Goal: Complete application form

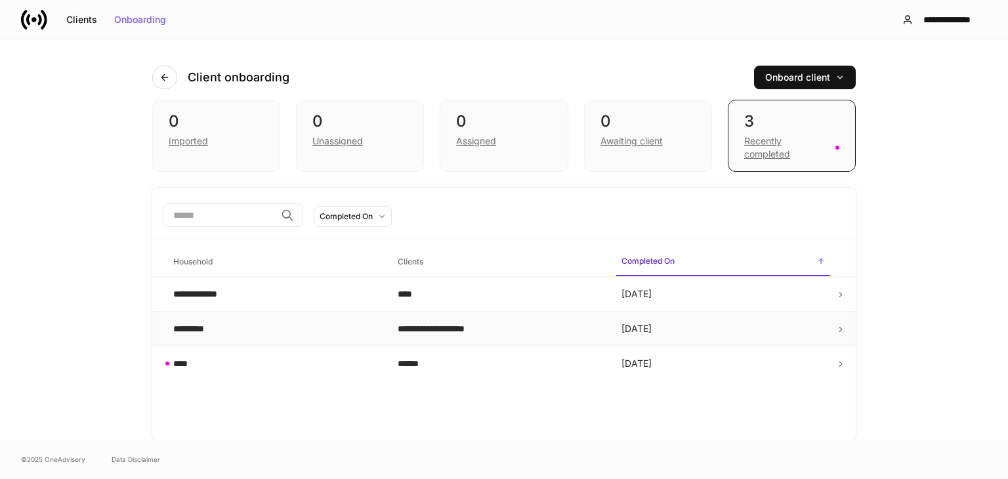
click at [326, 326] on div "*********" at bounding box center [274, 328] width 203 height 13
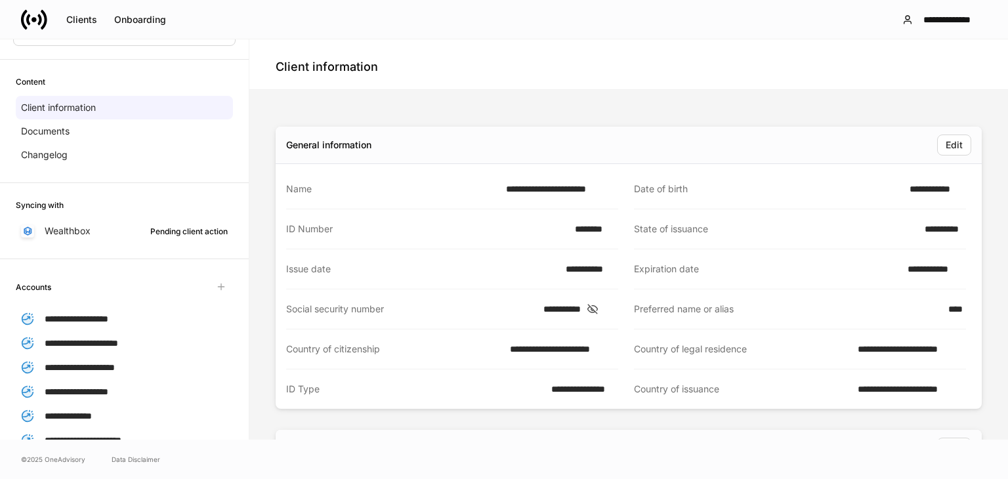
scroll to position [99, 0]
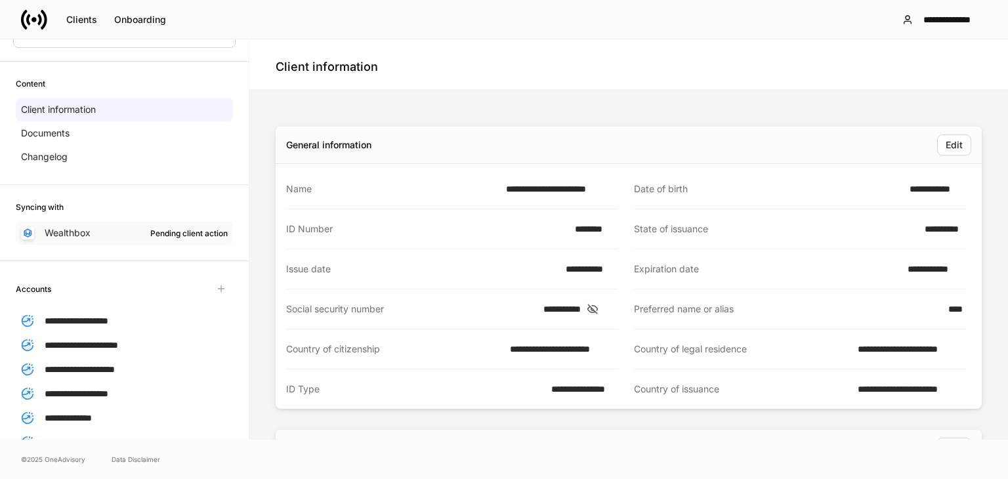
click at [169, 234] on div "Pending client action" at bounding box center [188, 233] width 77 height 12
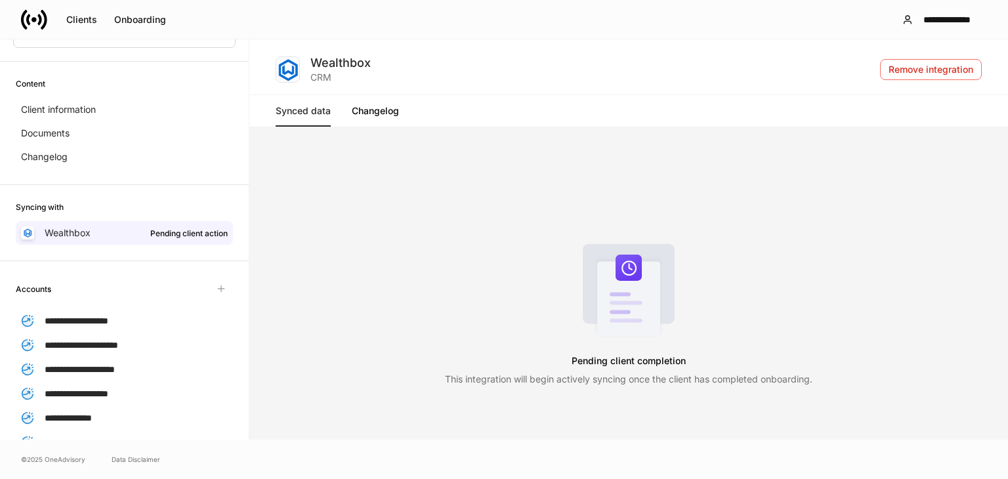
click at [378, 112] on link "Changelog" at bounding box center [375, 111] width 47 height 32
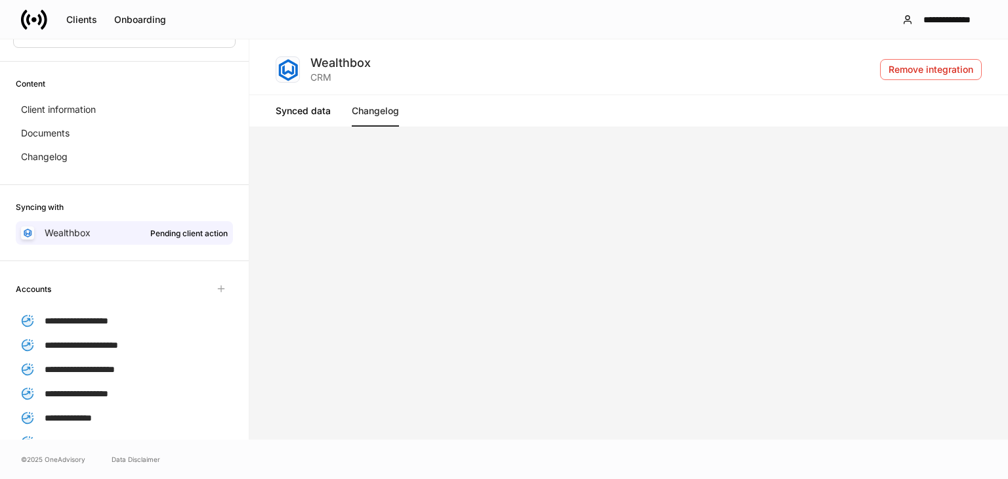
click at [302, 111] on link "Synced data" at bounding box center [303, 111] width 55 height 32
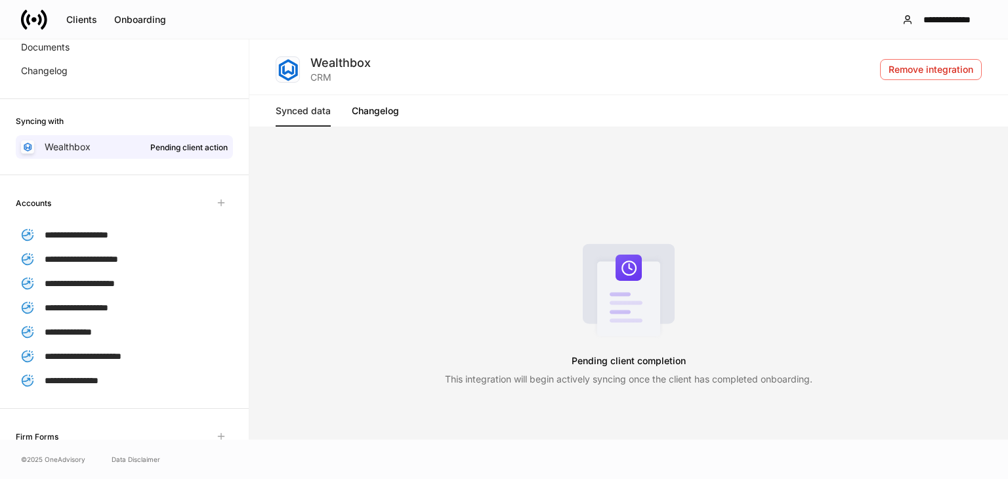
scroll to position [222, 0]
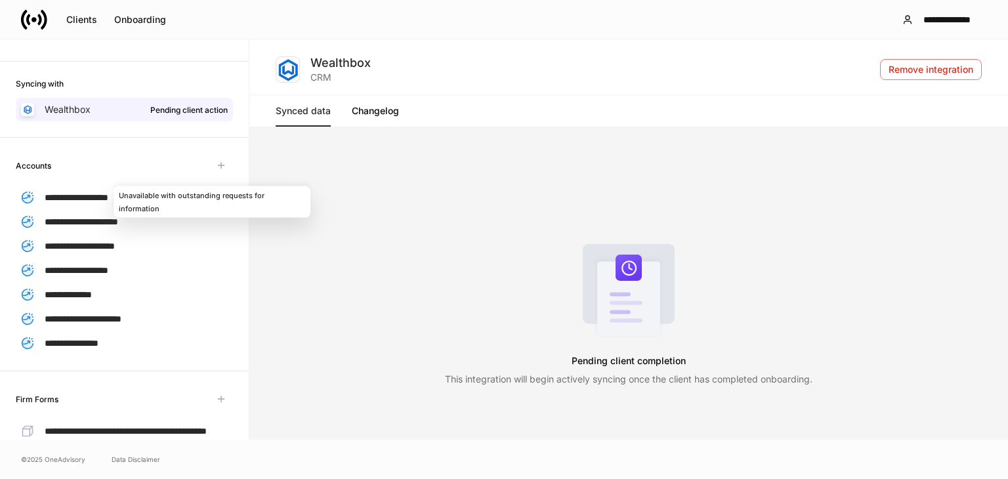
click at [211, 163] on span "Unavailable with outstanding requests for information" at bounding box center [221, 166] width 24 height 24
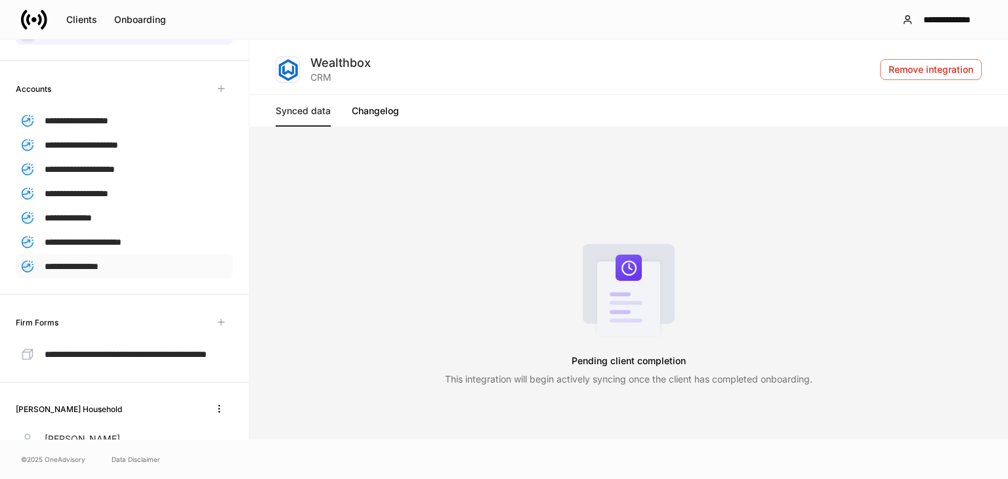
scroll to position [301, 0]
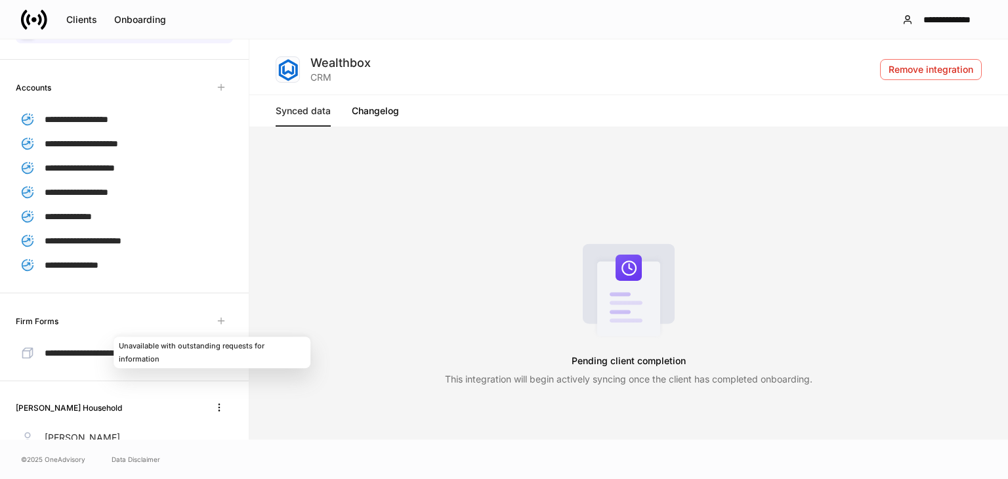
click at [209, 313] on span "Unavailable with outstanding requests for information" at bounding box center [221, 321] width 24 height 24
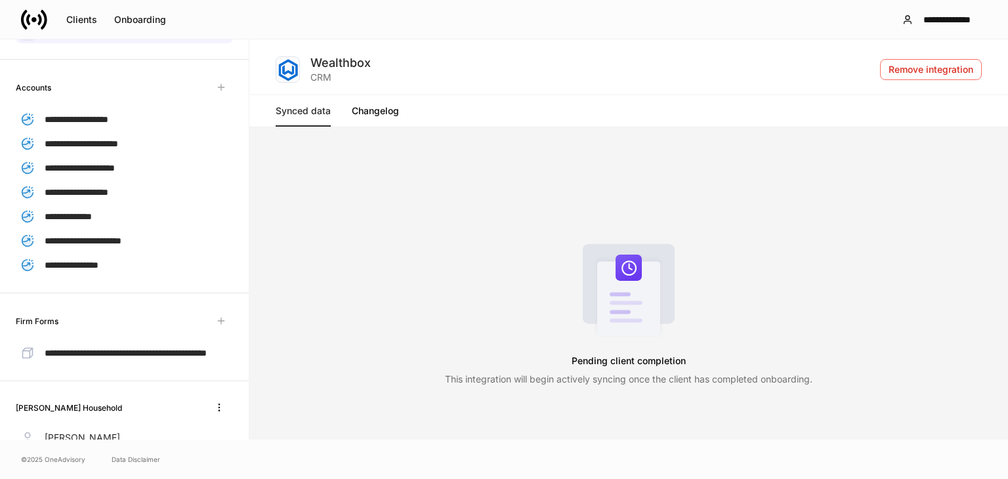
scroll to position [379, 0]
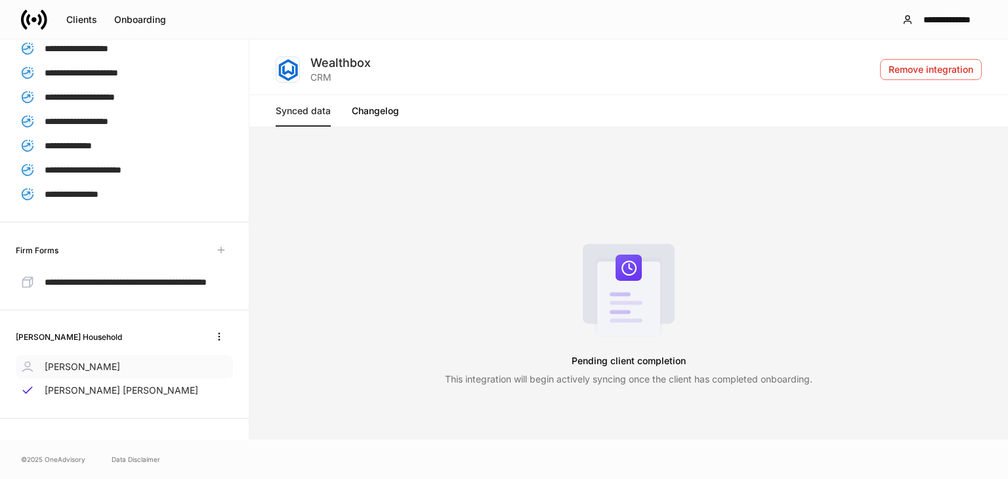
click at [123, 376] on div "Lisa Schneiter" at bounding box center [124, 367] width 217 height 24
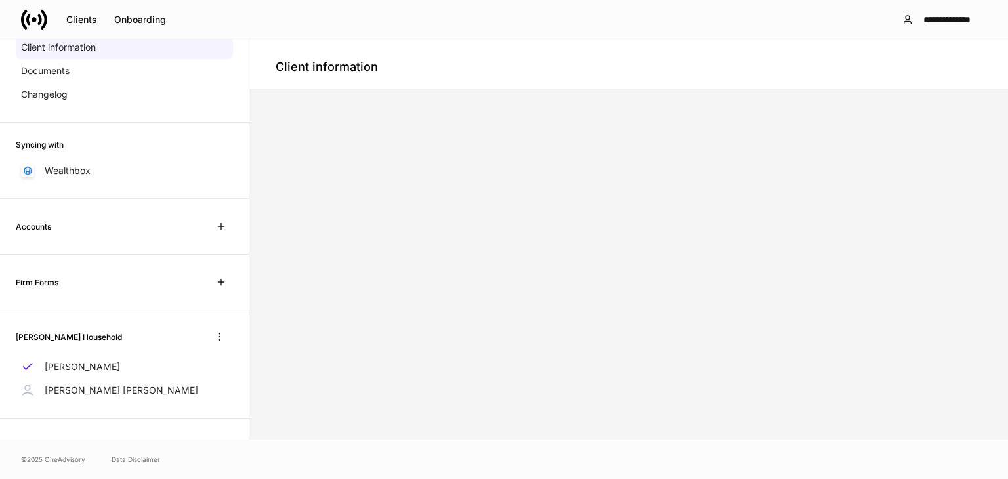
scroll to position [100, 0]
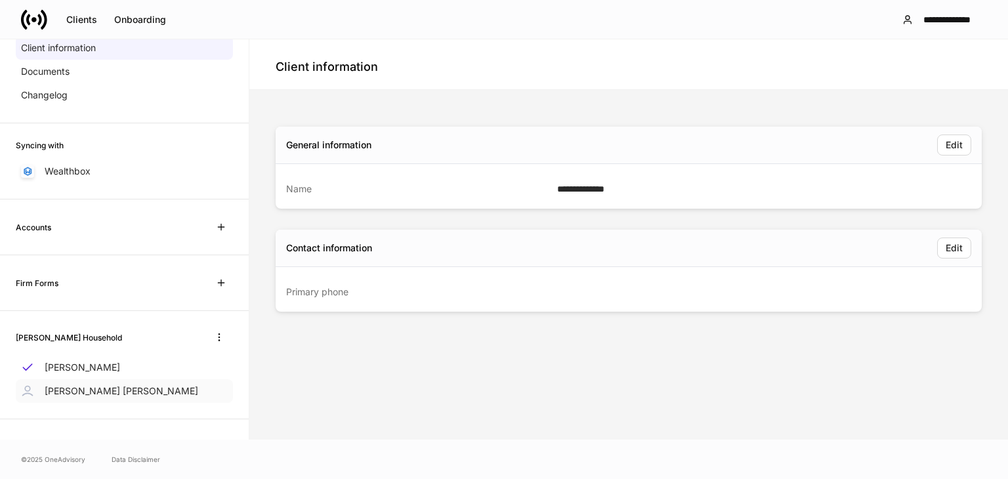
click at [132, 392] on p "Lisa Kruasuwan Schneiter" at bounding box center [122, 391] width 154 height 13
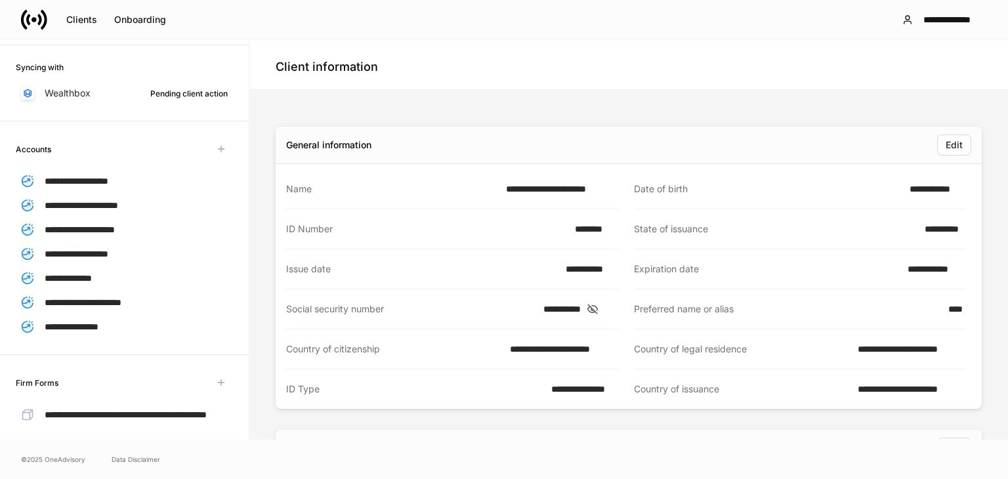
scroll to position [219, 0]
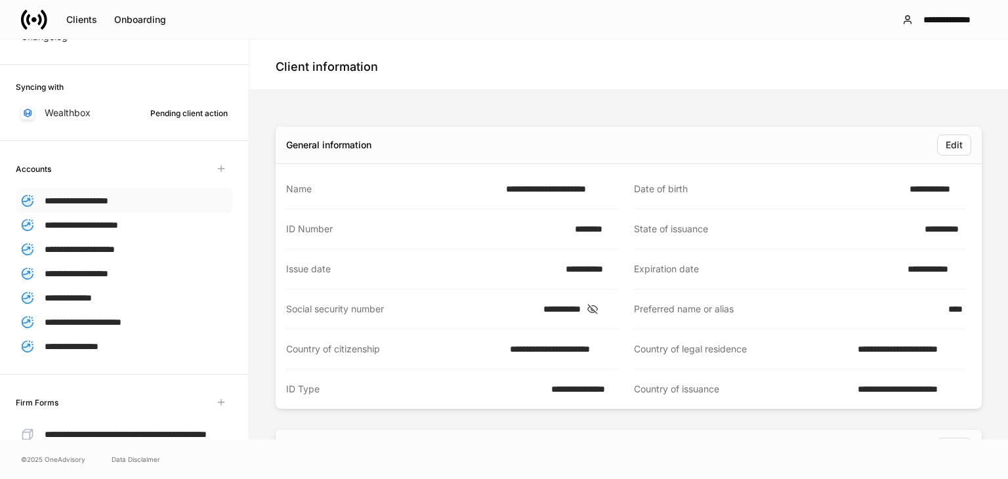
click at [108, 197] on span "**********" at bounding box center [77, 200] width 64 height 9
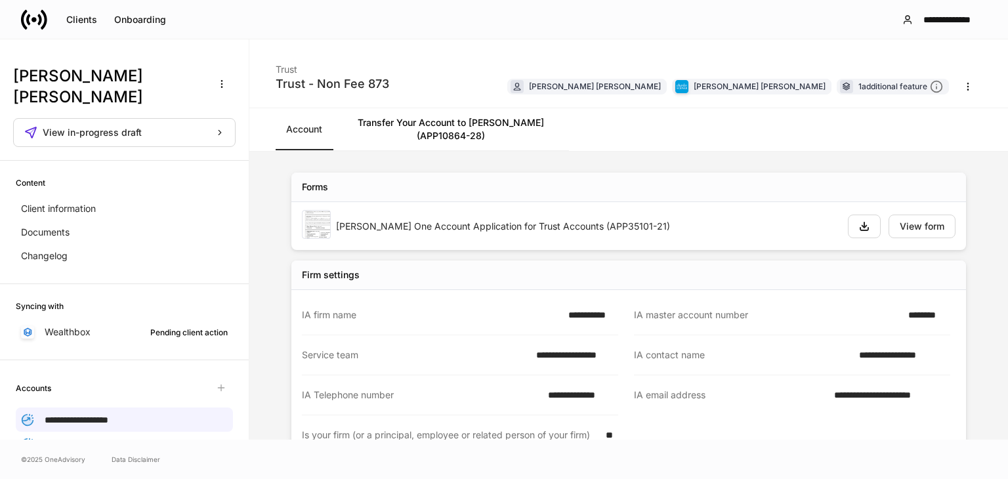
scroll to position [7, 0]
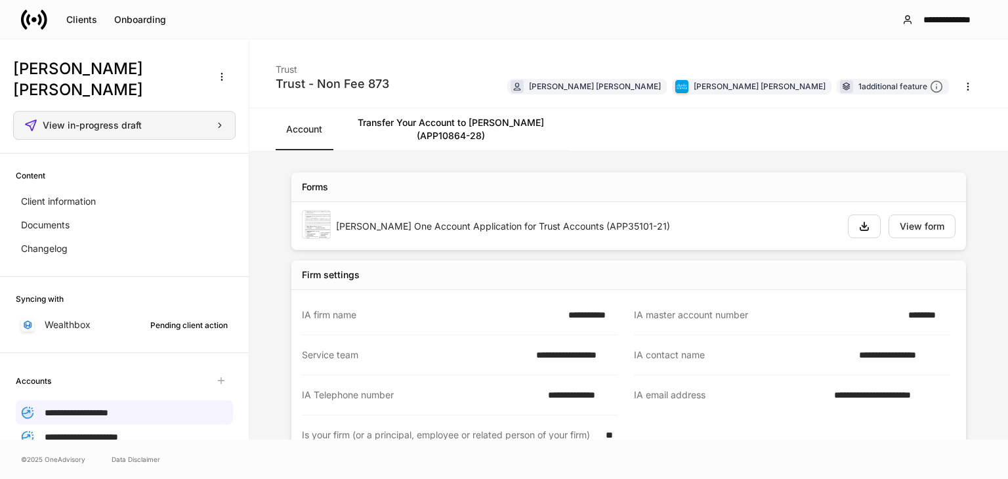
click at [133, 127] on span "View in-progress draft" at bounding box center [92, 125] width 99 height 9
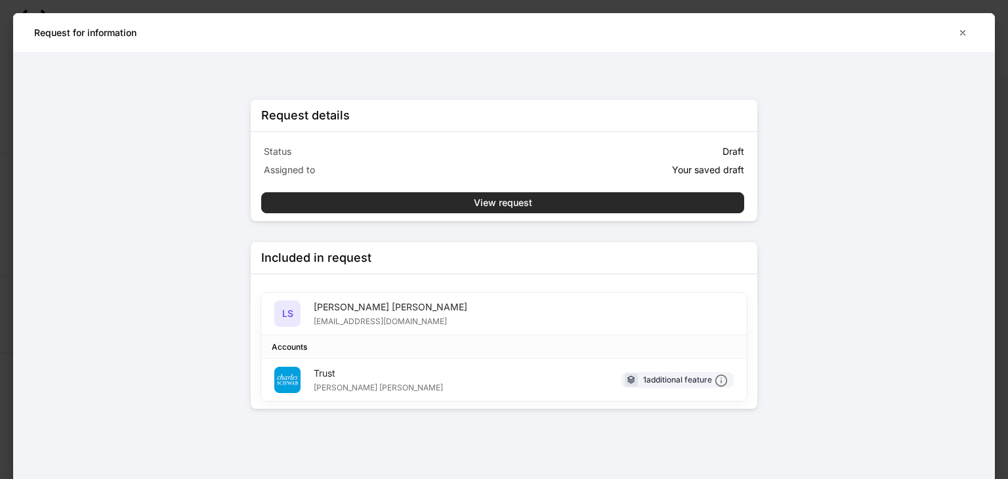
click at [489, 203] on div "View request" at bounding box center [503, 202] width 58 height 9
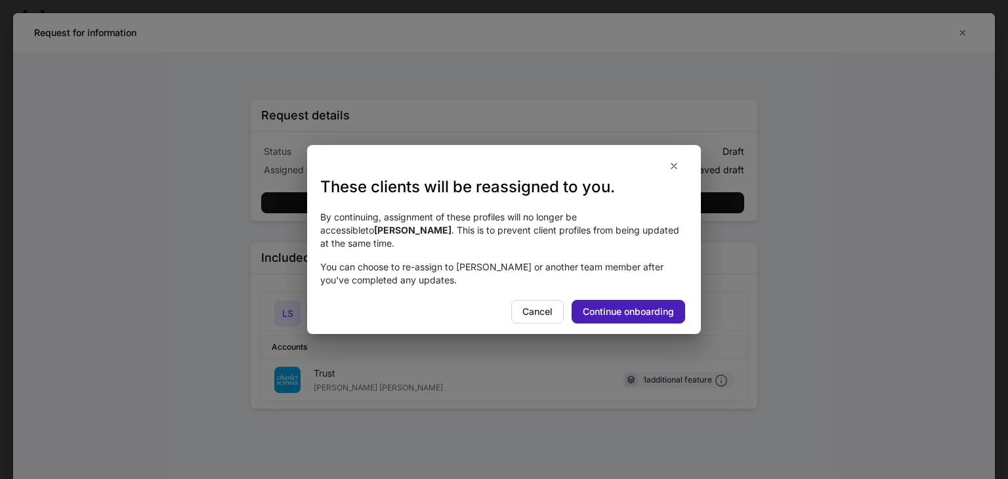
click at [633, 307] on div "Continue onboarding" at bounding box center [628, 311] width 91 height 9
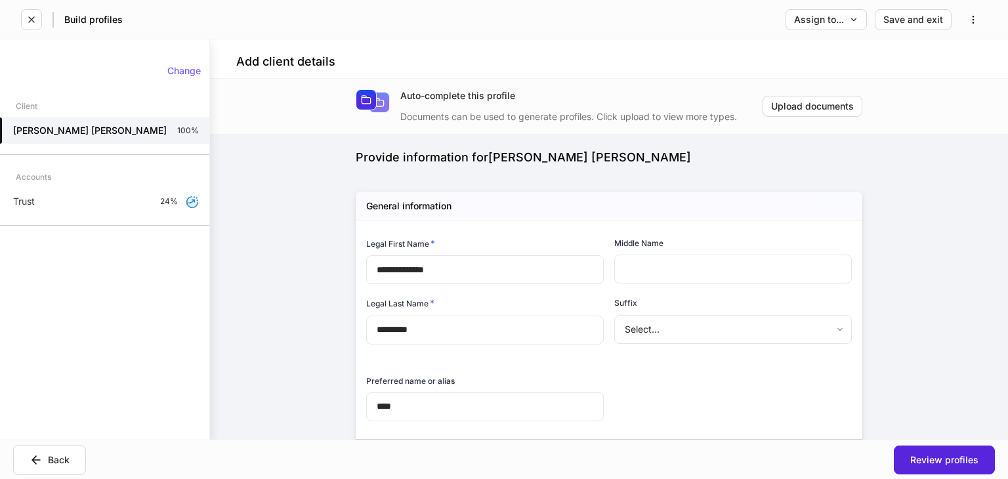
type input "**********"
click at [58, 466] on button "Back" at bounding box center [49, 460] width 73 height 30
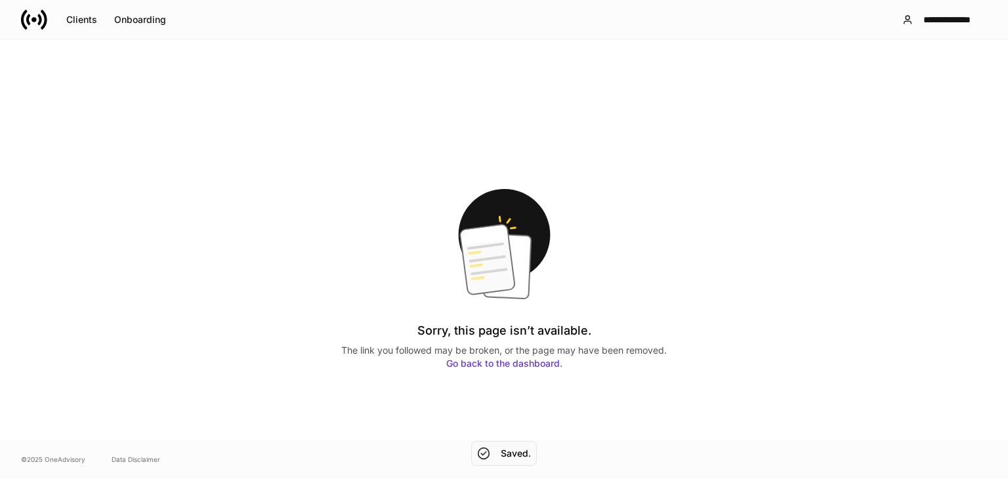
click at [455, 361] on link "Go back to the dashboard." at bounding box center [504, 363] width 116 height 11
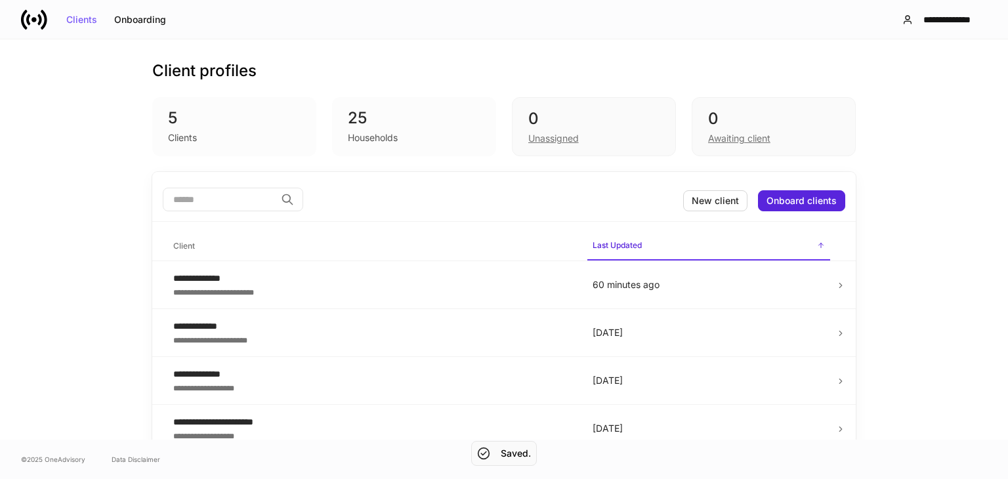
click at [240, 135] on div "Clients" at bounding box center [234, 137] width 133 height 16
click at [246, 131] on div "Clients" at bounding box center [234, 137] width 133 height 16
click at [348, 152] on div "25 Households" at bounding box center [414, 126] width 164 height 59
click at [386, 127] on div "25" at bounding box center [414, 118] width 133 height 21
click at [615, 142] on div "Unassigned" at bounding box center [593, 137] width 131 height 16
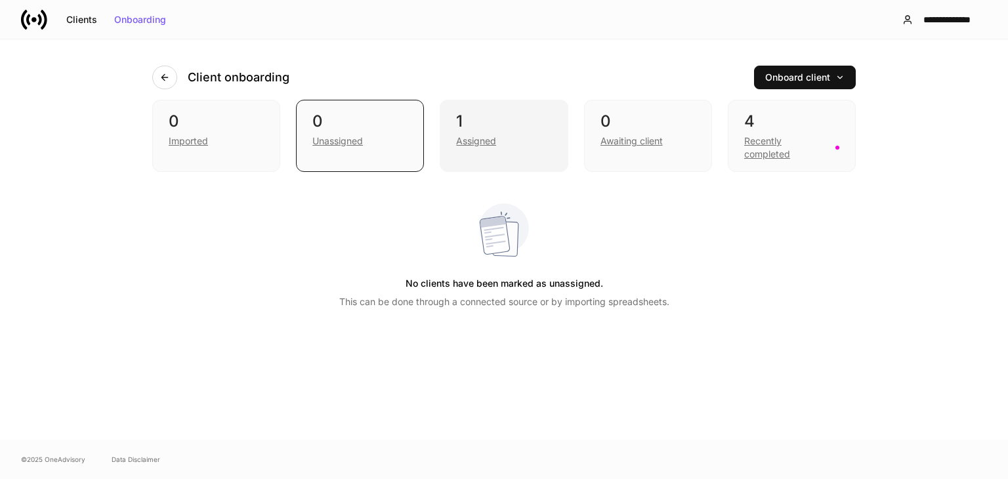
click at [486, 145] on div "Assigned" at bounding box center [476, 141] width 40 height 13
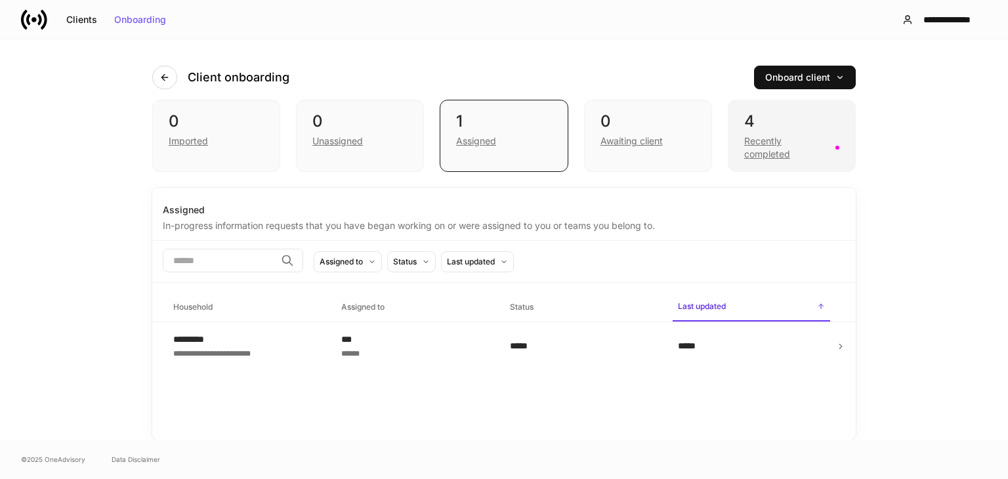
click at [761, 153] on div "Recently completed" at bounding box center [785, 148] width 83 height 26
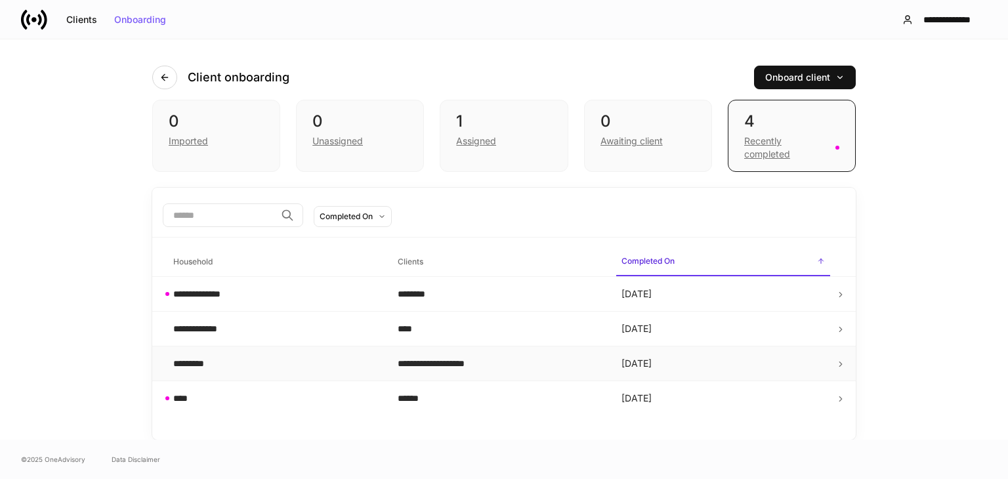
click at [438, 372] on td "**********" at bounding box center [499, 364] width 224 height 35
click at [475, 135] on div "Assigned" at bounding box center [476, 141] width 40 height 13
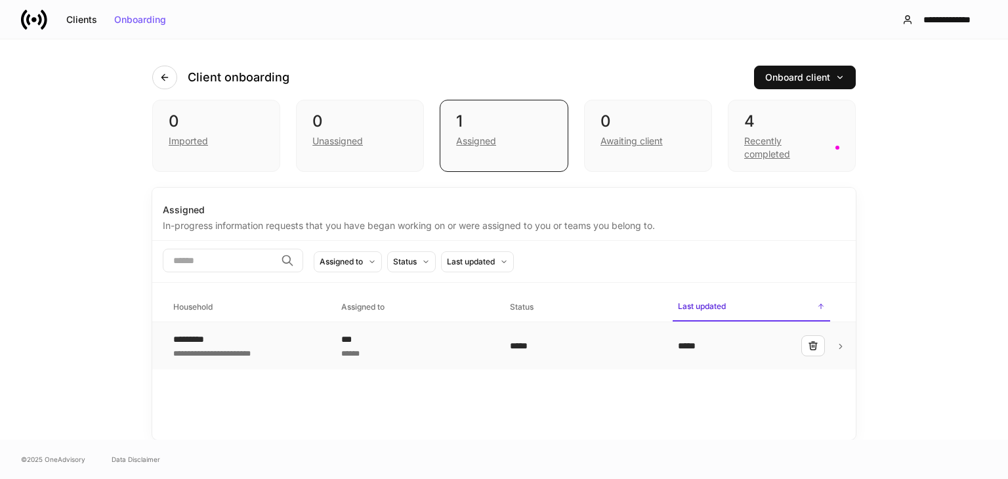
click at [429, 355] on div "******" at bounding box center [414, 352] width 147 height 13
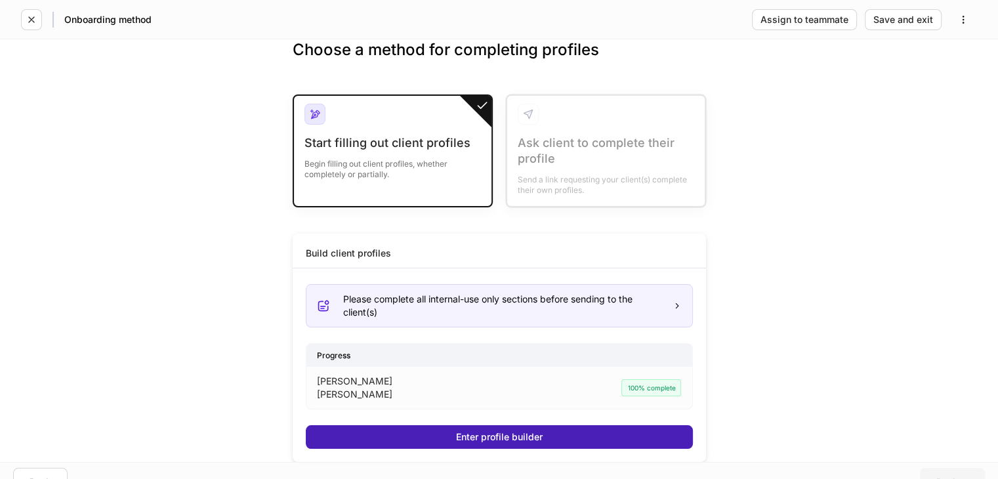
click at [462, 432] on button "Enter profile builder" at bounding box center [499, 437] width 387 height 24
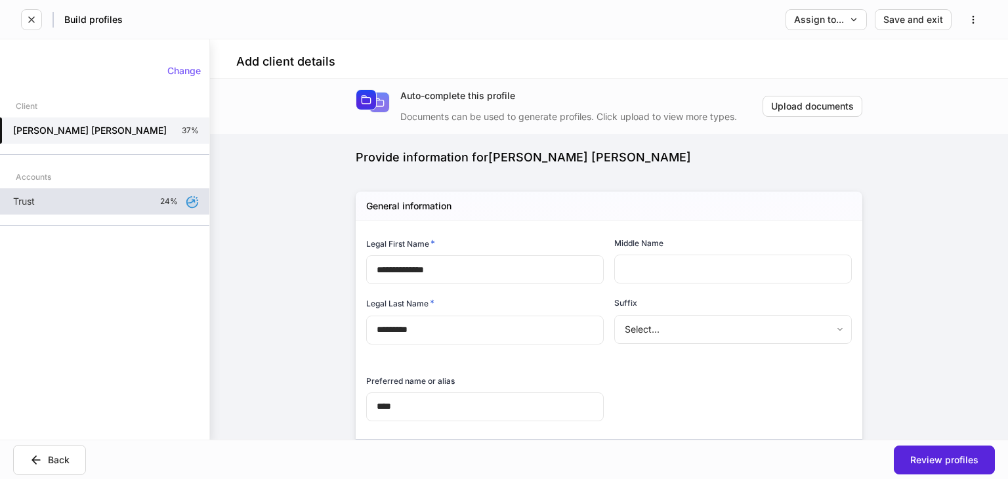
click at [114, 205] on div "Trust 24%" at bounding box center [104, 201] width 209 height 26
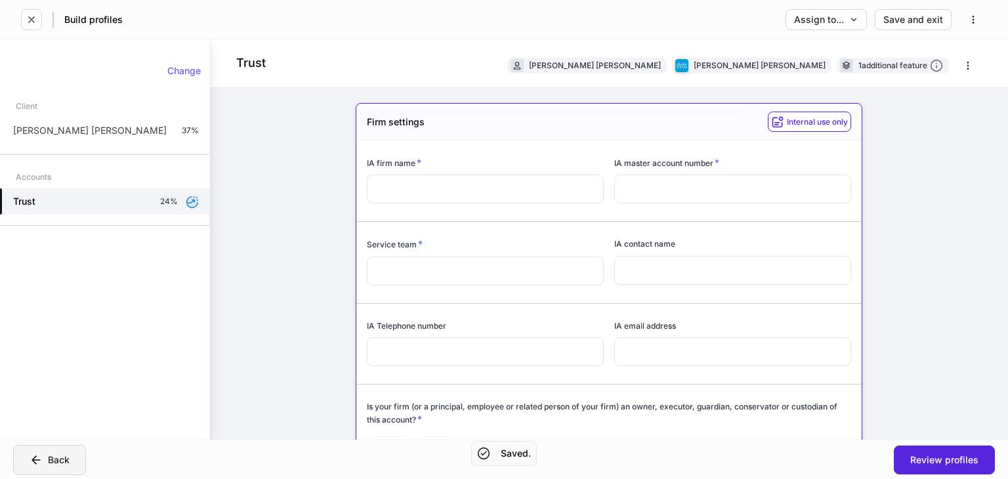
click at [58, 450] on button "Back" at bounding box center [49, 460] width 73 height 30
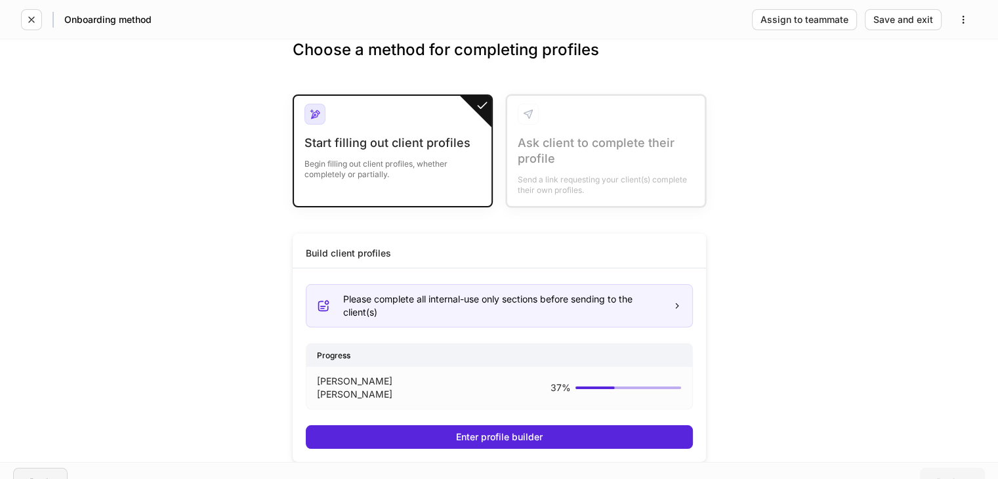
click at [40, 478] on div "Back" at bounding box center [41, 482] width 22 height 9
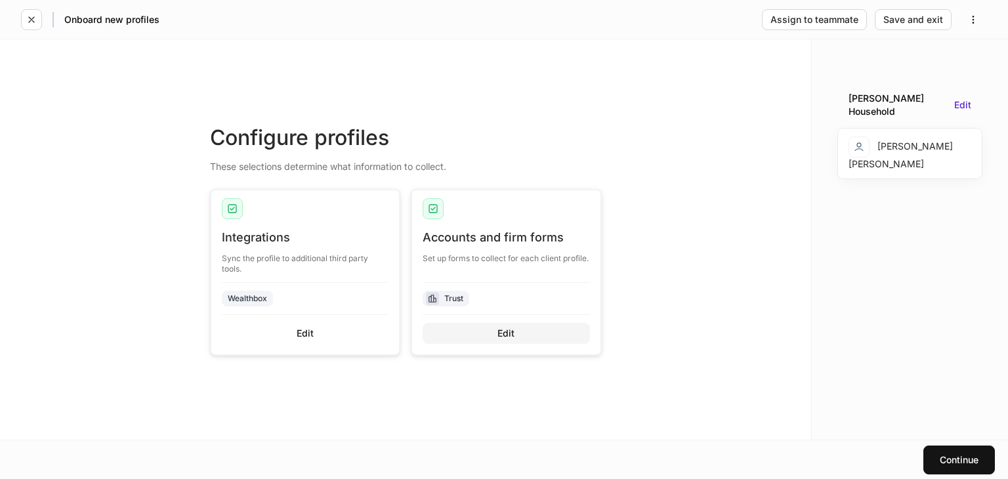
click at [494, 331] on button "Edit" at bounding box center [506, 333] width 167 height 21
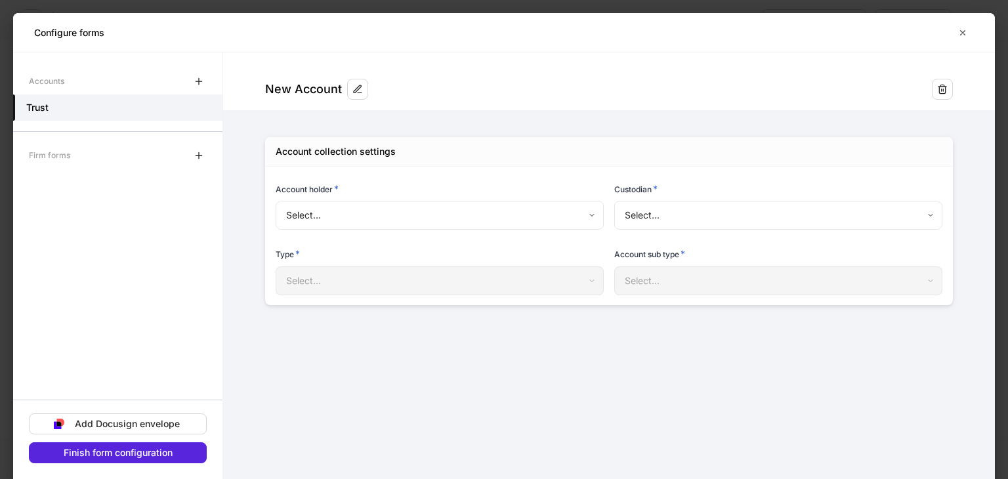
type input "**********"
type input "******"
type input "*****"
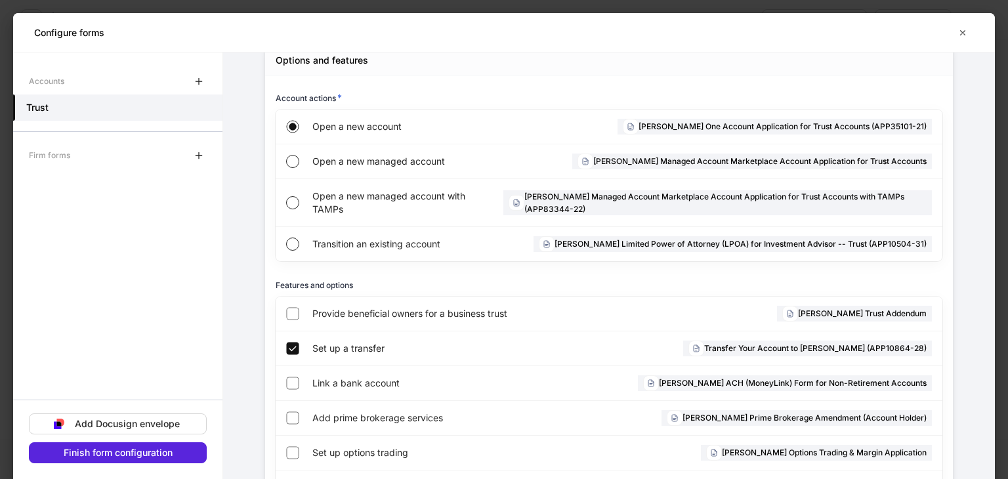
scroll to position [333, 0]
